Goal: Book appointment/travel/reservation

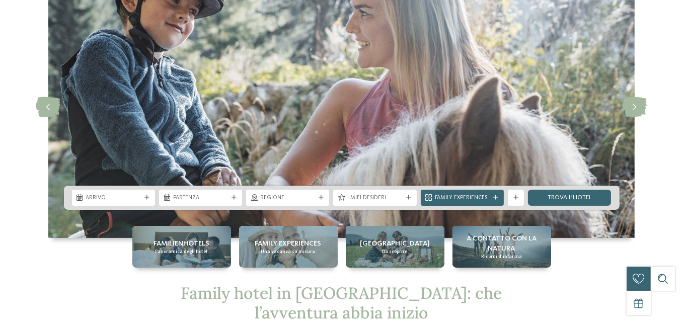
scroll to position [101, 0]
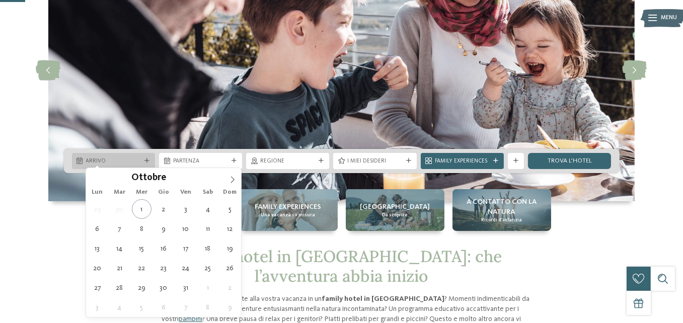
click at [132, 153] on div "Arrivo" at bounding box center [113, 161] width 83 height 16
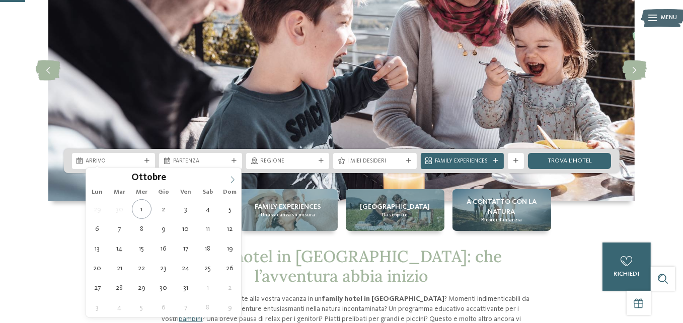
click at [233, 182] on icon at bounding box center [232, 179] width 7 height 7
type div "14.11.2025"
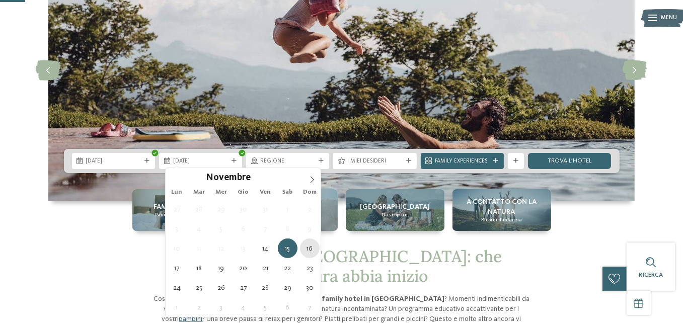
type div "16.11.2025"
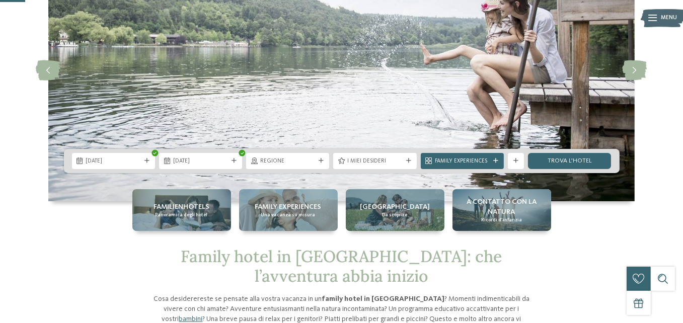
click at [301, 159] on span "Regione" at bounding box center [287, 162] width 55 height 8
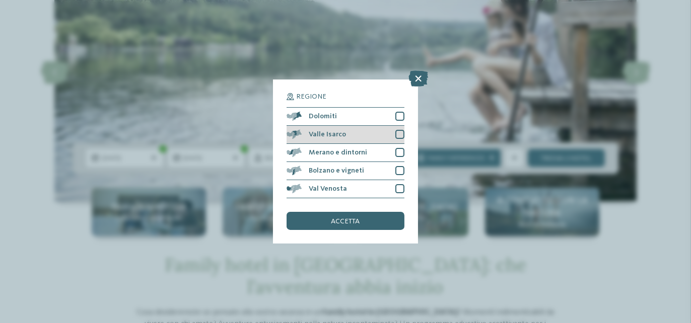
drag, startPoint x: 403, startPoint y: 119, endPoint x: 403, endPoint y: 132, distance: 13.1
click at [403, 119] on div at bounding box center [399, 116] width 9 height 9
click at [401, 137] on div at bounding box center [399, 134] width 9 height 9
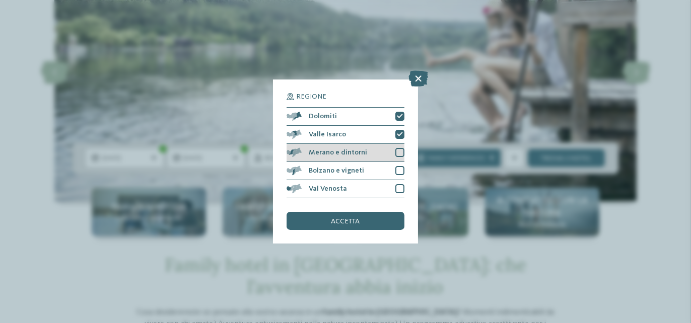
drag, startPoint x: 400, startPoint y: 151, endPoint x: 400, endPoint y: 157, distance: 5.5
click at [400, 152] on div at bounding box center [399, 152] width 9 height 9
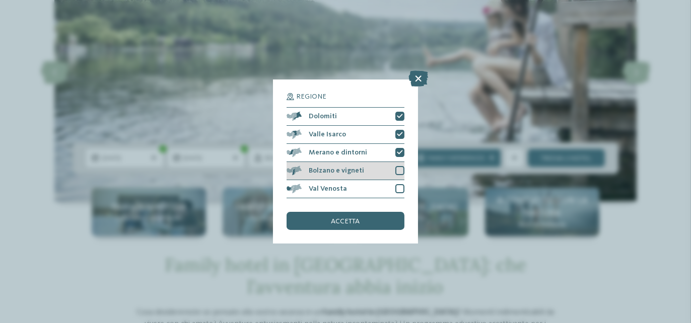
click at [395, 171] on div "Bolzano e vigneti" at bounding box center [345, 171] width 118 height 18
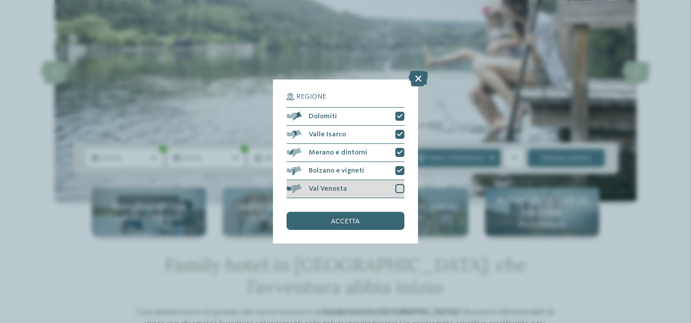
drag, startPoint x: 398, startPoint y: 190, endPoint x: 392, endPoint y: 189, distance: 6.2
click at [398, 190] on div at bounding box center [399, 188] width 9 height 9
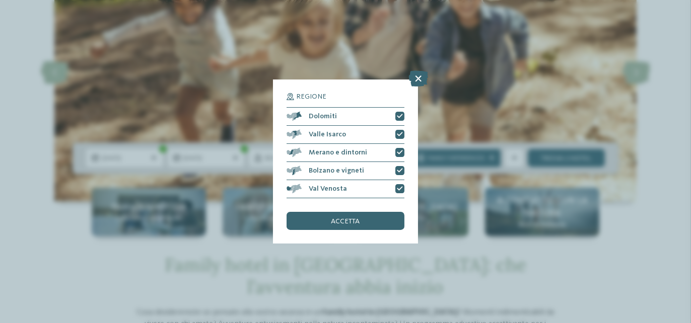
click at [347, 230] on div "Regione Dolomiti Valle Isarco" at bounding box center [345, 162] width 145 height 164
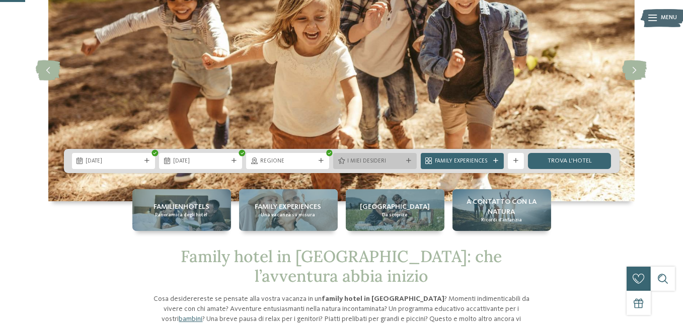
click at [353, 163] on span "I miei desideri" at bounding box center [374, 162] width 55 height 8
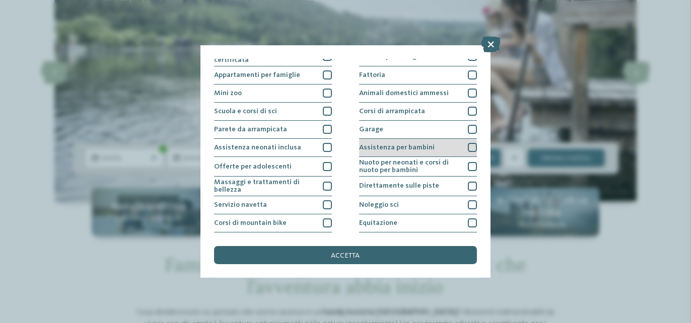
click at [470, 145] on div at bounding box center [472, 147] width 9 height 9
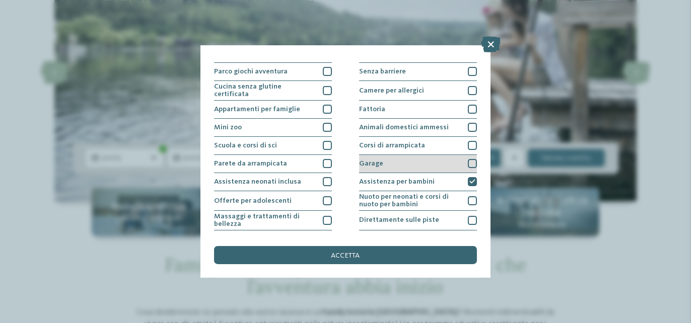
scroll to position [50, 0]
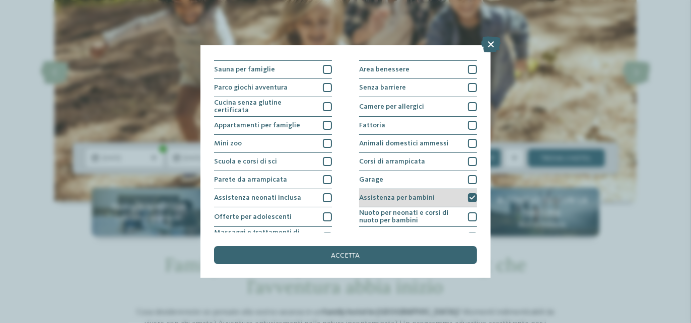
click at [469, 198] on icon at bounding box center [472, 198] width 6 height 6
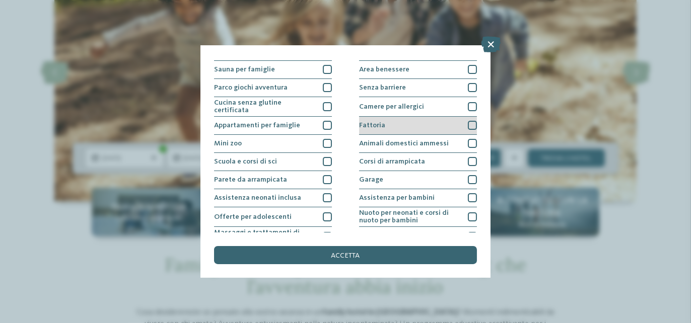
click at [468, 122] on div at bounding box center [472, 125] width 9 height 9
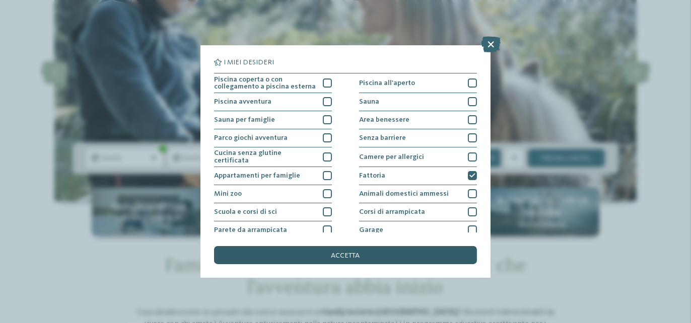
click at [330, 252] on div "accetta" at bounding box center [345, 255] width 263 height 18
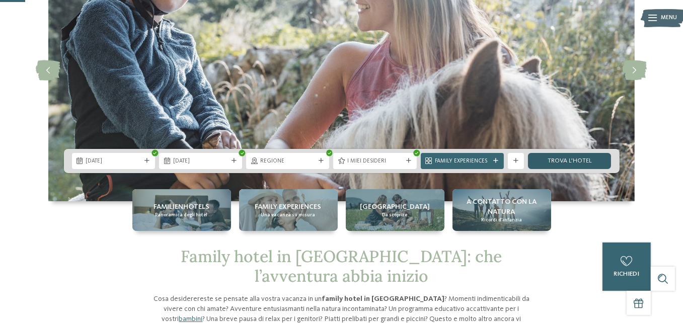
click at [570, 158] on link "trova l’hotel" at bounding box center [569, 161] width 83 height 16
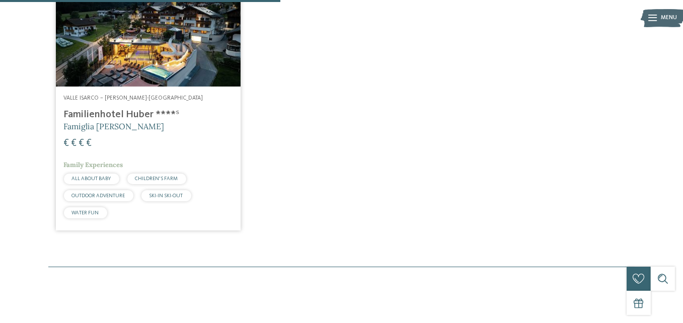
scroll to position [342, 0]
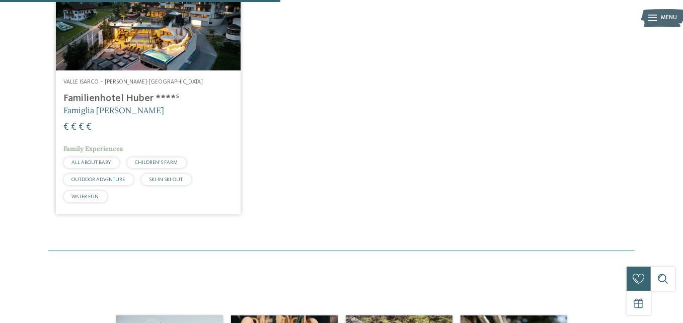
click at [116, 105] on h4 "Familienhotel Huber ****ˢ" at bounding box center [148, 99] width 169 height 12
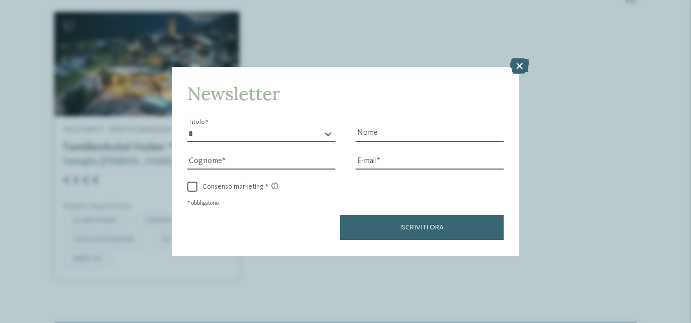
click at [522, 68] on icon at bounding box center [519, 66] width 20 height 16
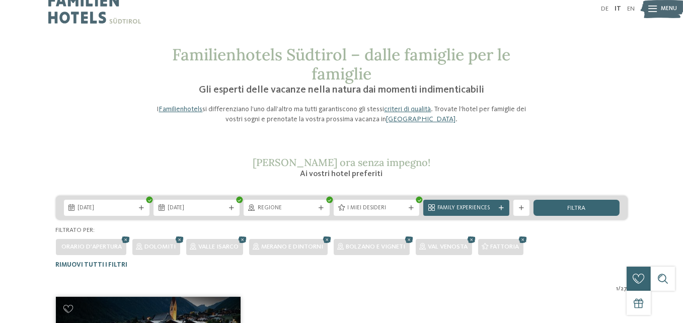
scroll to position [0, 0]
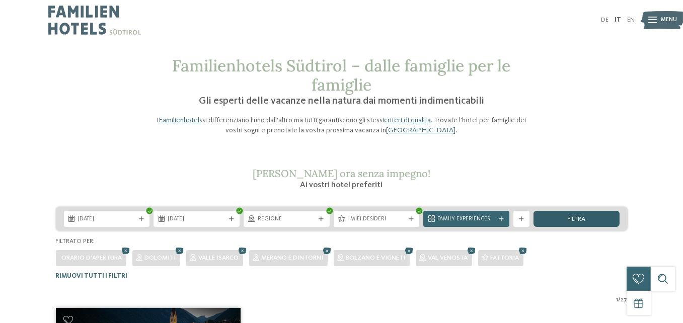
click at [552, 227] on div "filtra" at bounding box center [577, 219] width 86 height 16
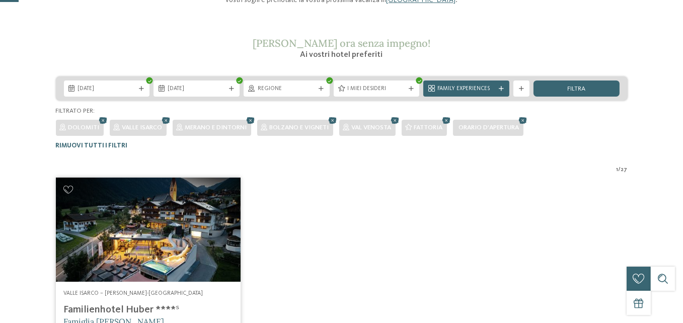
scroll to position [302, 0]
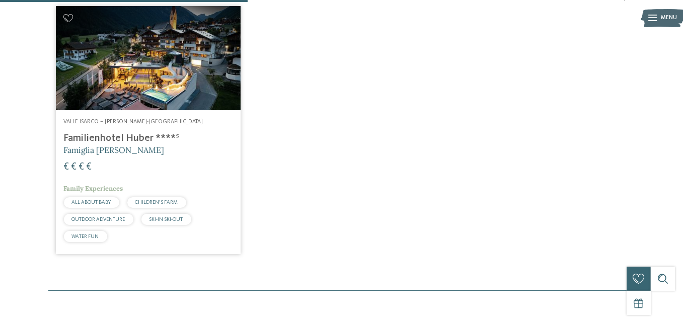
click at [123, 110] on img at bounding box center [148, 58] width 185 height 104
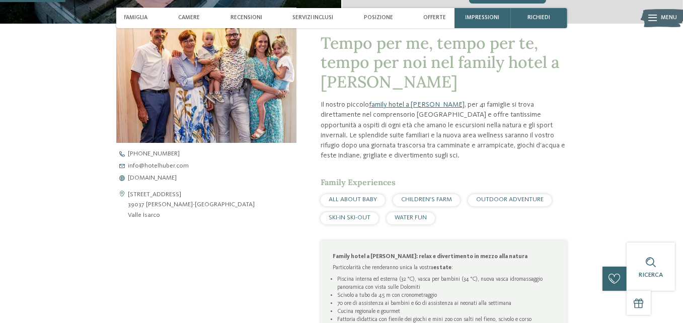
scroll to position [352, 0]
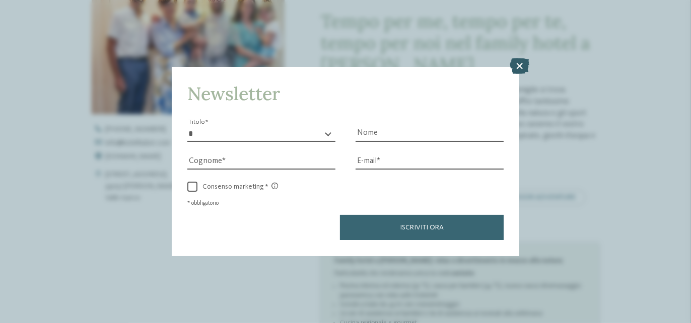
click at [518, 59] on icon at bounding box center [519, 66] width 20 height 16
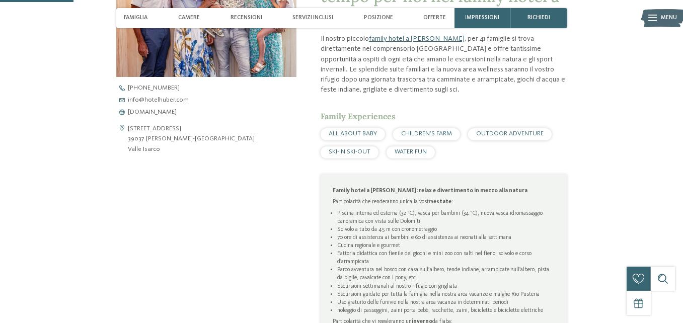
scroll to position [403, 0]
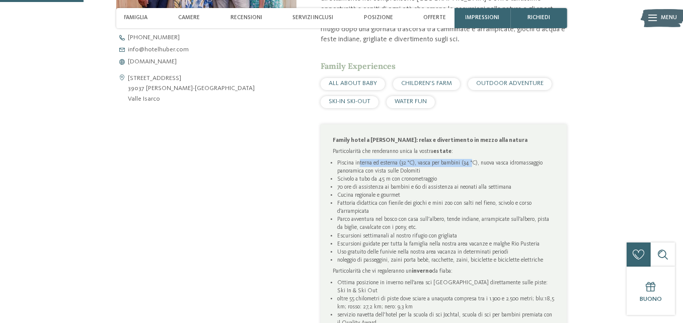
drag, startPoint x: 360, startPoint y: 234, endPoint x: 489, endPoint y: 234, distance: 128.9
click at [489, 175] on li "Piscina interna ed esterna (32 °C), vasca per bambini (34 °C), nuova vasca idro…" at bounding box center [445, 167] width 217 height 16
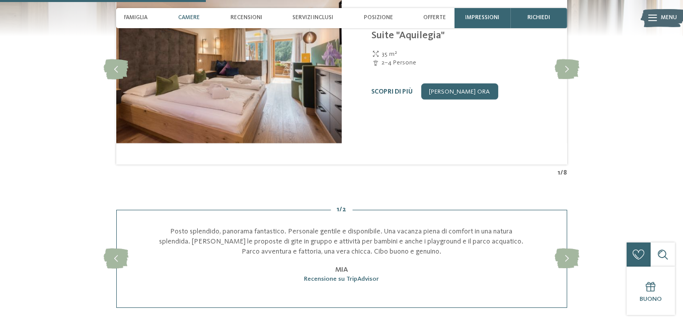
scroll to position [1007, 0]
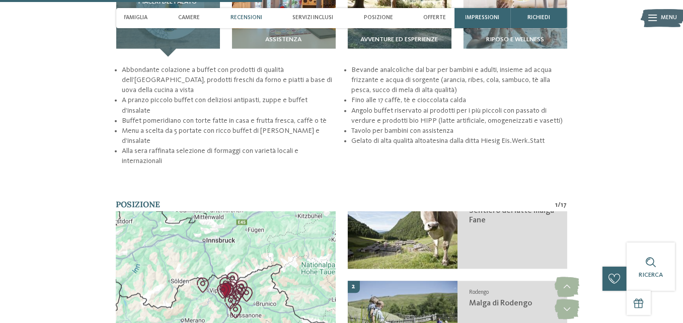
scroll to position [1410, 0]
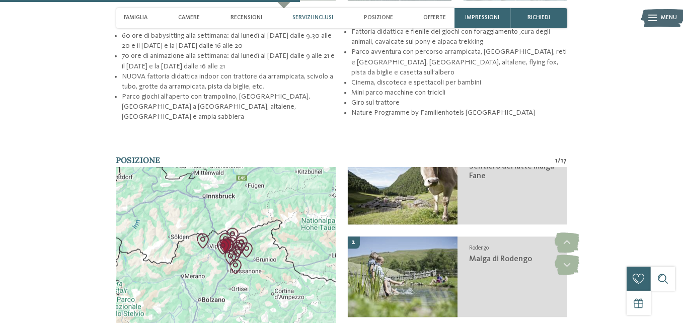
scroll to position [1460, 0]
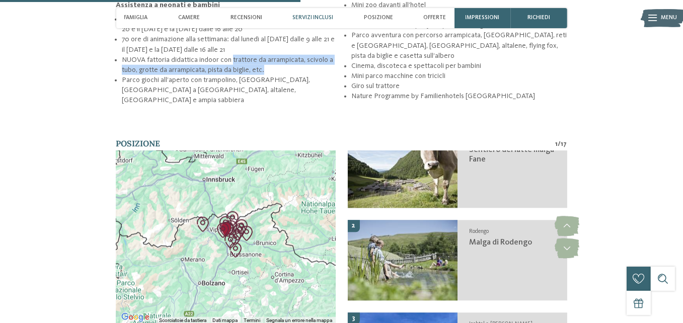
drag, startPoint x: 219, startPoint y: 231, endPoint x: 312, endPoint y: 242, distance: 93.8
click at [312, 75] on li "NUOVA fattoria didattica indoor con trattore da arrampicata, scivolo a tubo, gr…" at bounding box center [229, 65] width 215 height 20
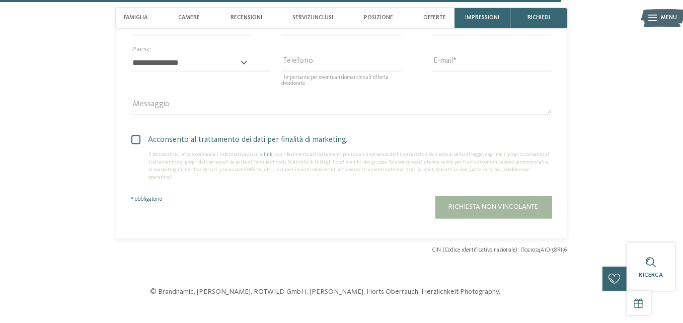
scroll to position [2869, 0]
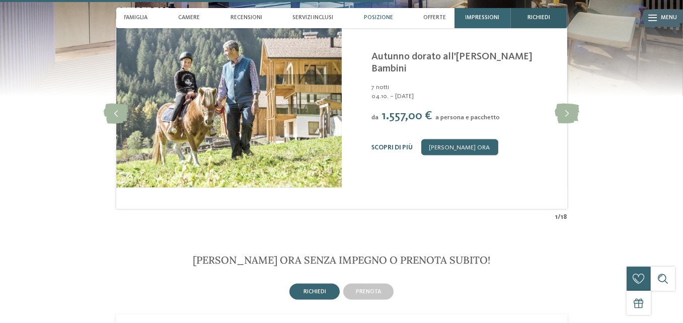
click at [550, 21] on span "richiedi" at bounding box center [539, 18] width 23 height 7
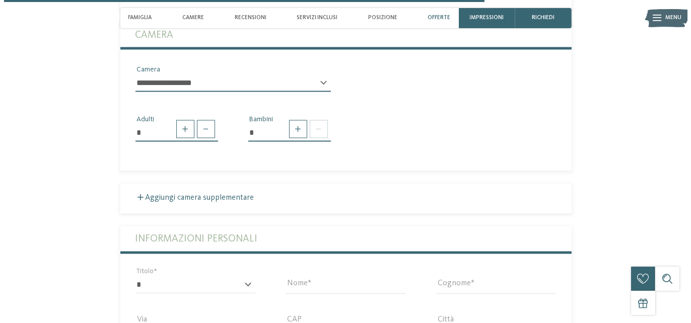
scroll to position [2336, 0]
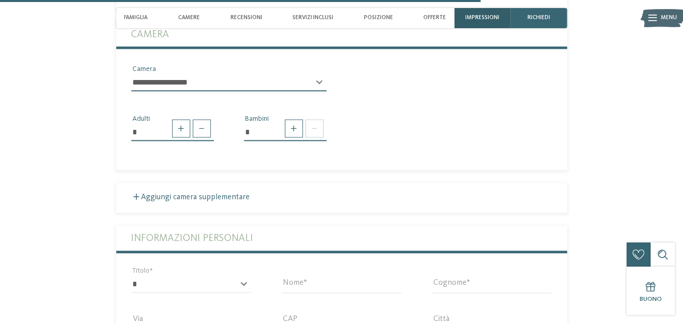
click at [500, 21] on span "Impressioni" at bounding box center [483, 18] width 34 height 7
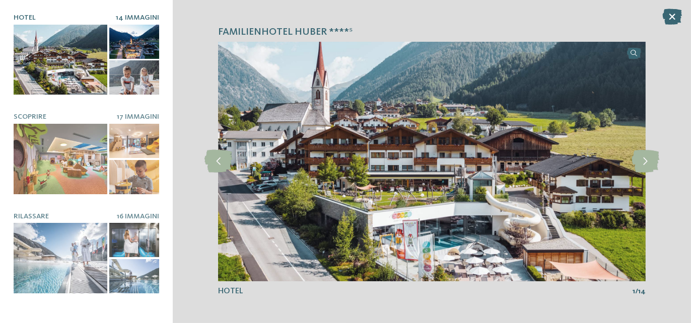
click at [431, 213] on img at bounding box center [431, 161] width 427 height 239
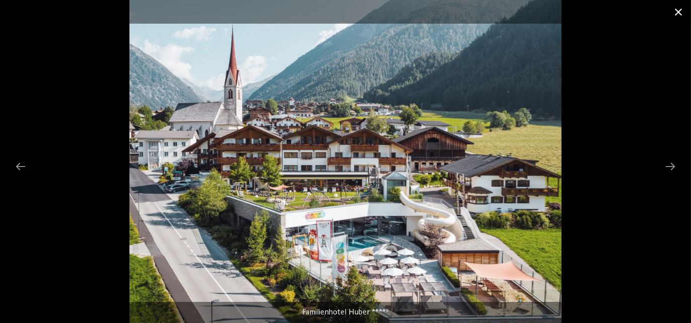
click at [677, 11] on span at bounding box center [678, 12] width 25 height 24
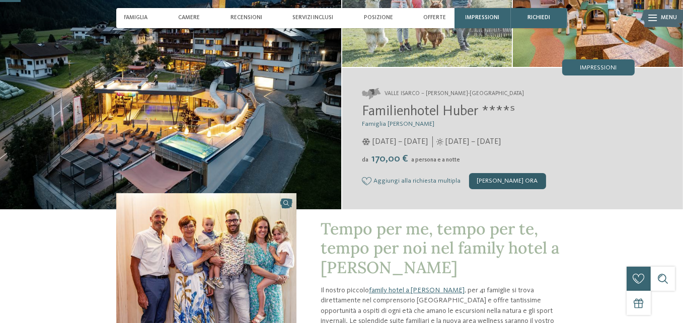
click at [546, 189] on div "[PERSON_NAME] ora" at bounding box center [507, 181] width 77 height 16
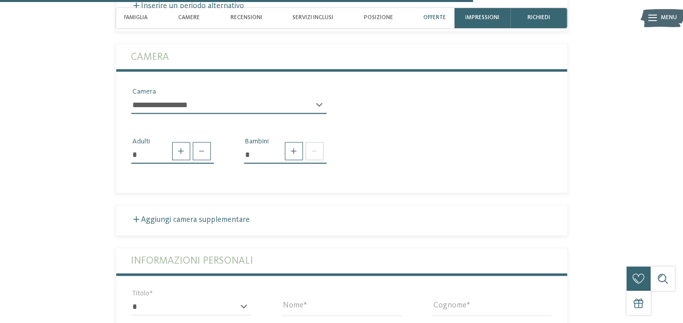
scroll to position [2313, 0]
